Goal: Find specific page/section: Find specific page/section

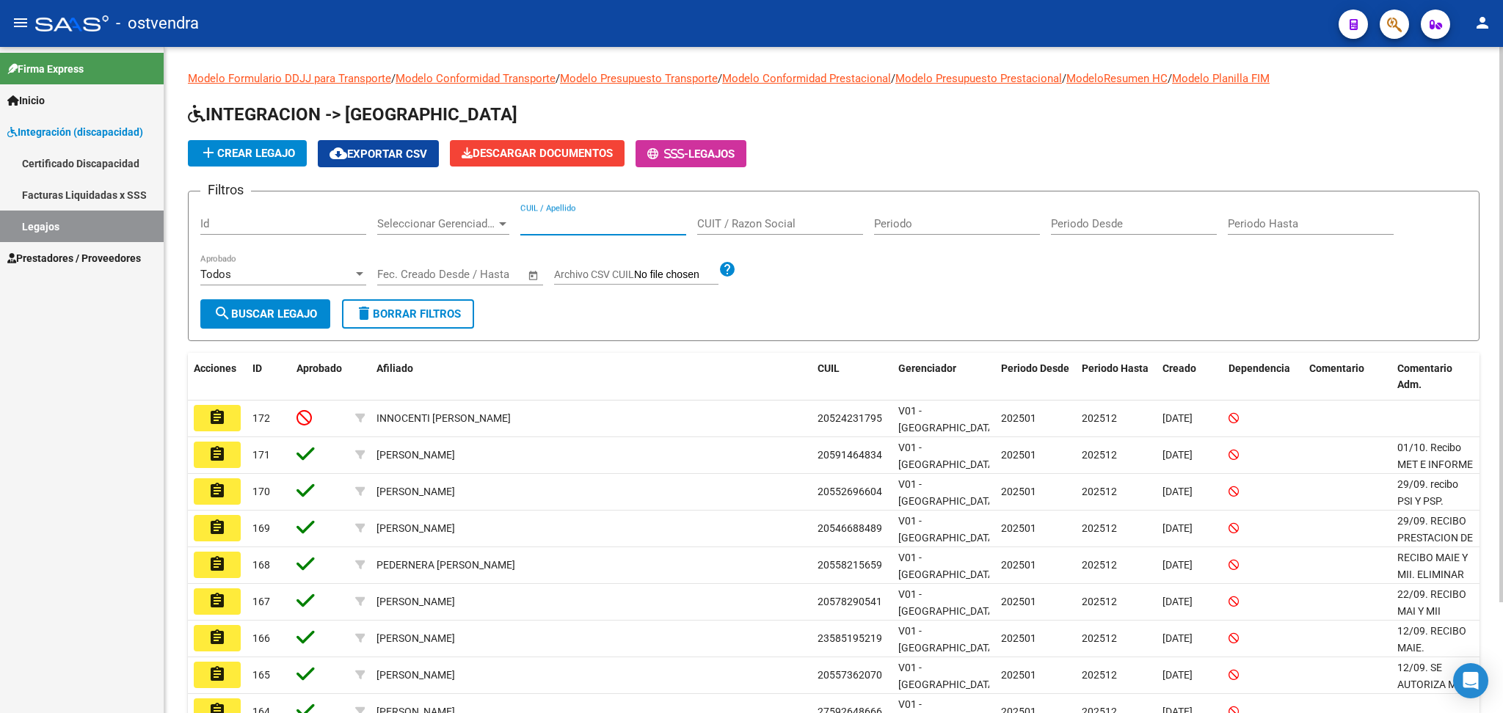
click at [597, 217] on input "CUIL / Apellido" at bounding box center [603, 223] width 166 height 13
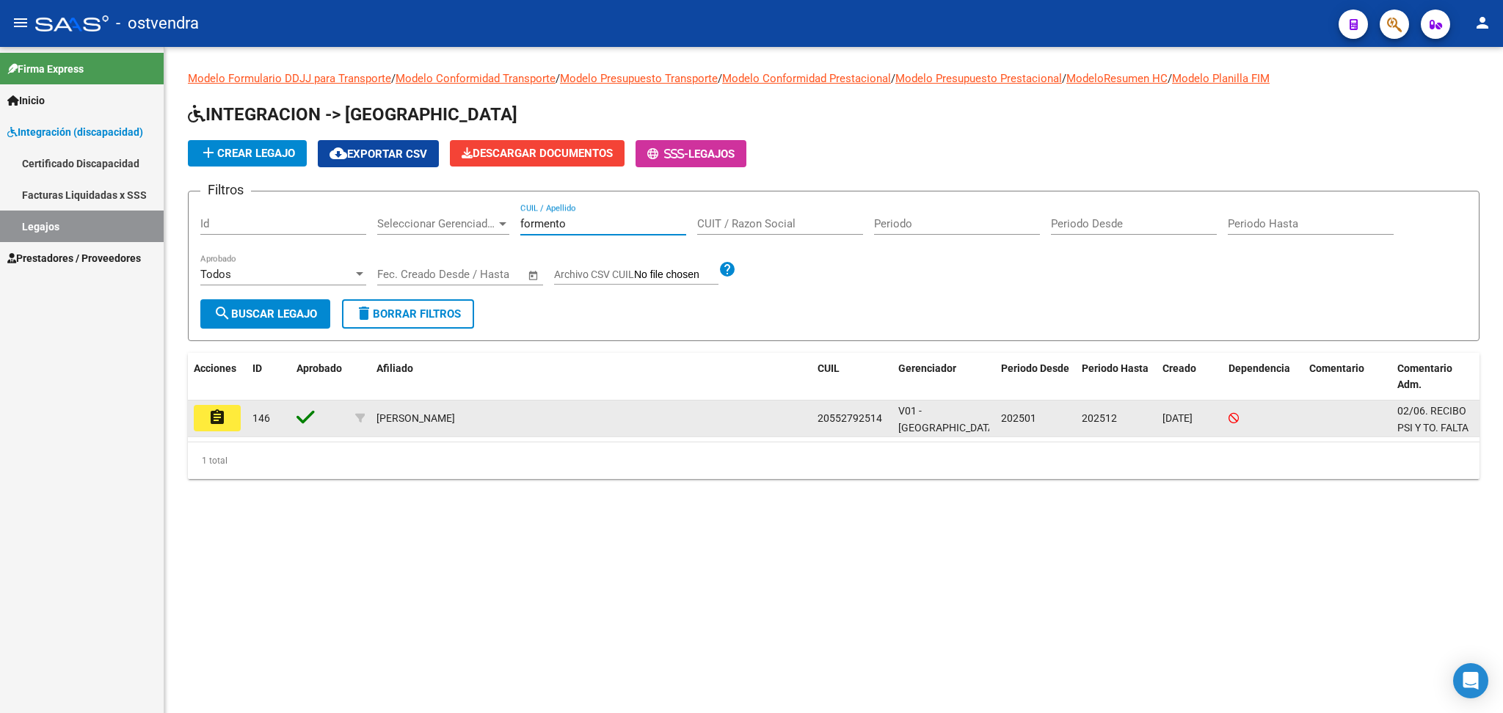
type input "formento"
click at [227, 416] on button "assignment" at bounding box center [217, 418] width 47 height 26
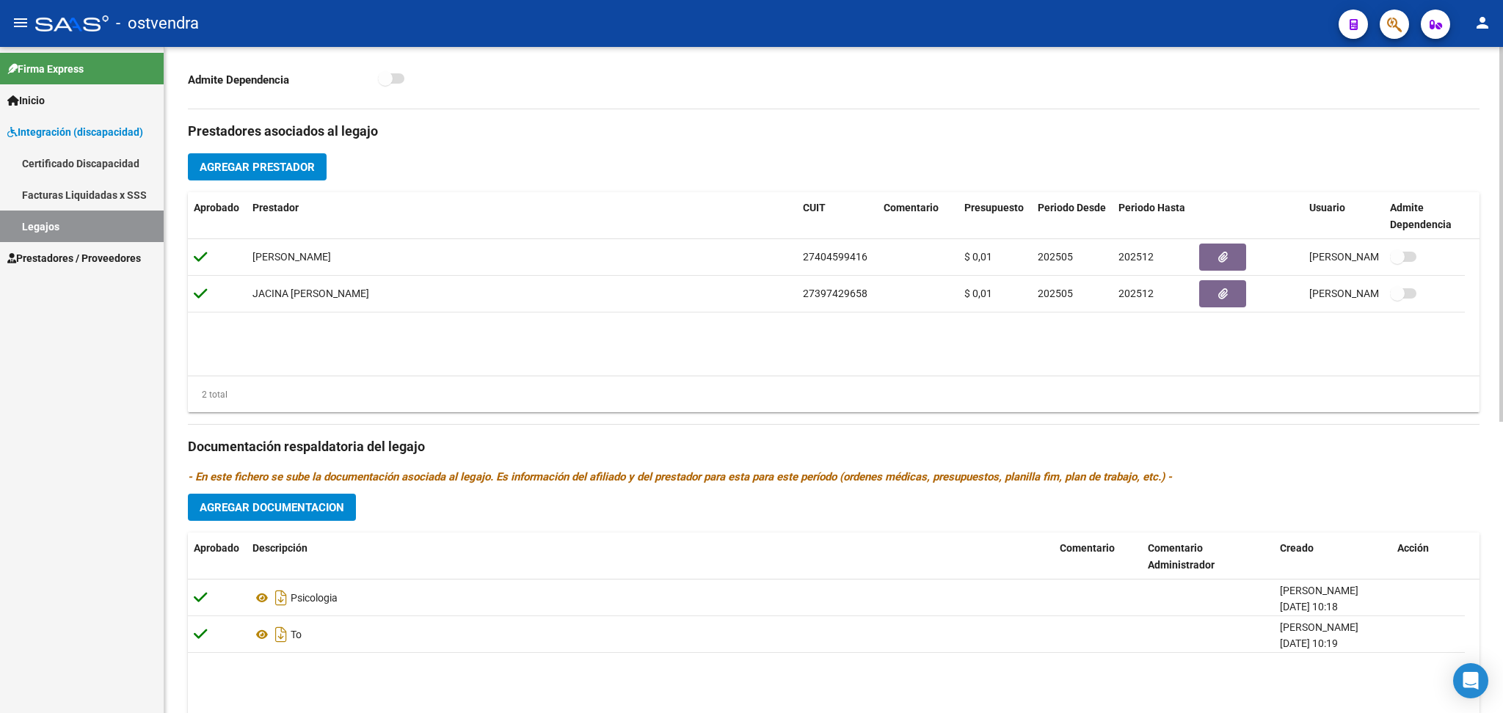
scroll to position [520, 0]
